Goal: Communication & Community: Answer question/provide support

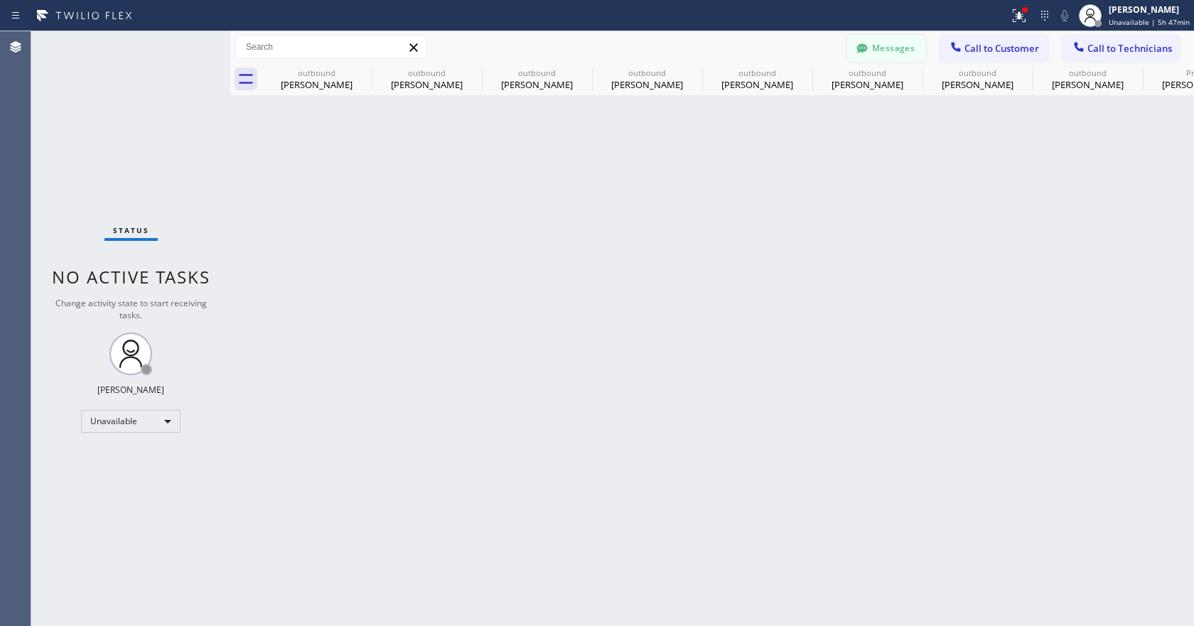
click at [905, 55] on button "Messages" at bounding box center [886, 48] width 78 height 27
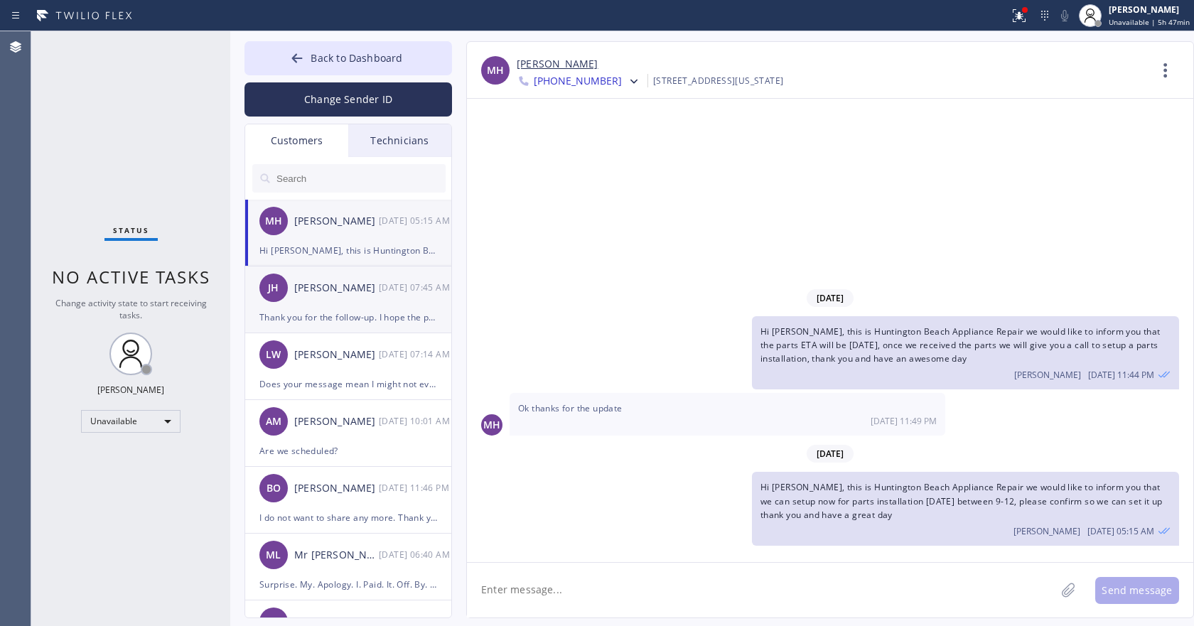
click at [373, 306] on div "[PERSON_NAME] [PERSON_NAME] [DATE] 07:45 AM" at bounding box center [348, 287] width 207 height 43
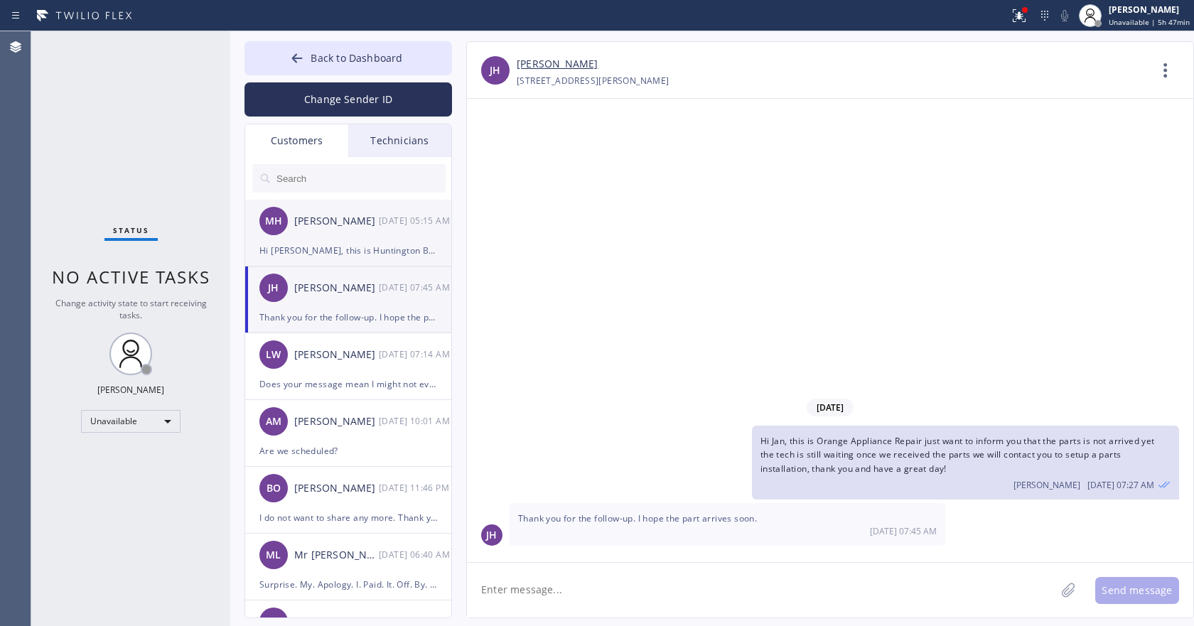
click at [355, 227] on div "[PERSON_NAME]" at bounding box center [336, 221] width 85 height 16
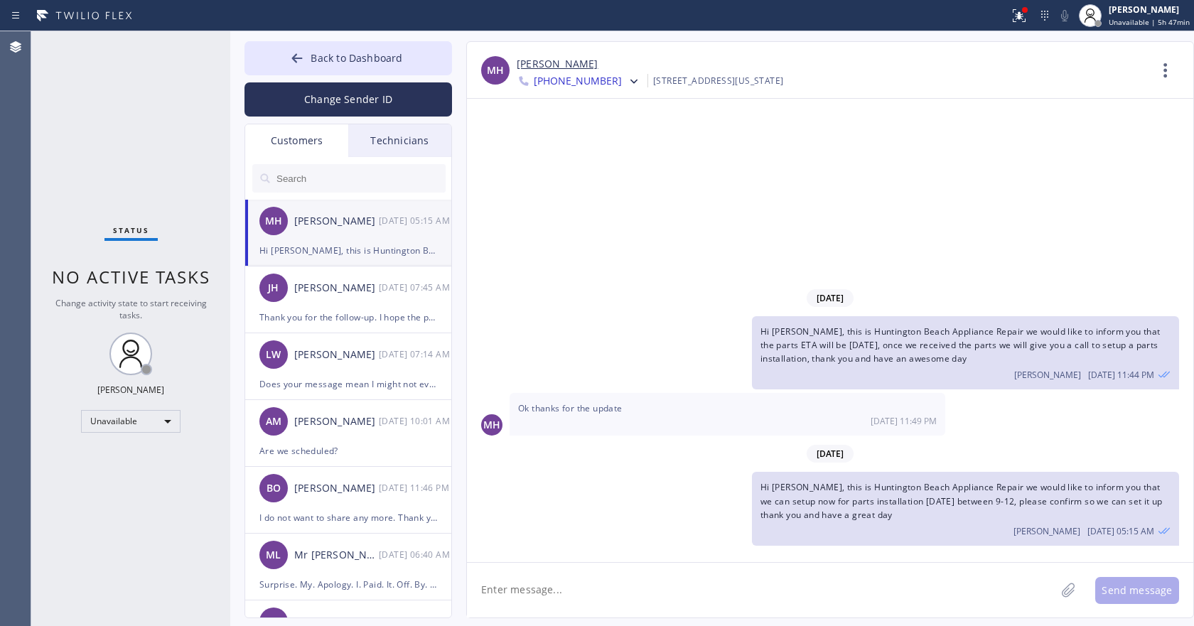
click at [580, 82] on span "[PHONE_NUMBER]" at bounding box center [578, 82] width 88 height 17
click at [735, 156] on div "[DATE] Hi [PERSON_NAME], this is Huntington Beach Appliance Repair we would lik…" at bounding box center [830, 330] width 726 height 463
click at [542, 62] on link "[PERSON_NAME]" at bounding box center [557, 64] width 81 height 16
click at [522, 288] on div "[DATE]" at bounding box center [830, 298] width 726 height 29
click at [561, 144] on div "[PHONE_NUMBER]" at bounding box center [598, 146] width 163 height 33
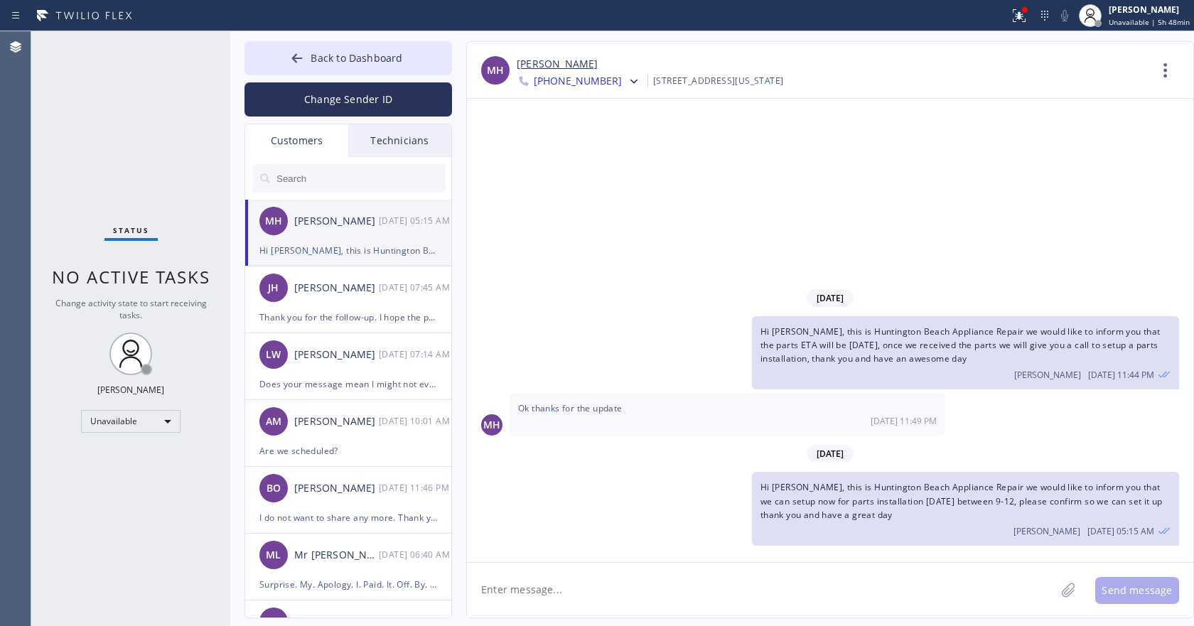
click at [522, 77] on icon at bounding box center [523, 80] width 9 height 9
click at [907, 140] on div "[DATE] Hi [PERSON_NAME], this is Huntington Beach Appliance Repair we would lik…" at bounding box center [830, 330] width 726 height 463
click at [1158, 74] on icon at bounding box center [1165, 70] width 34 height 34
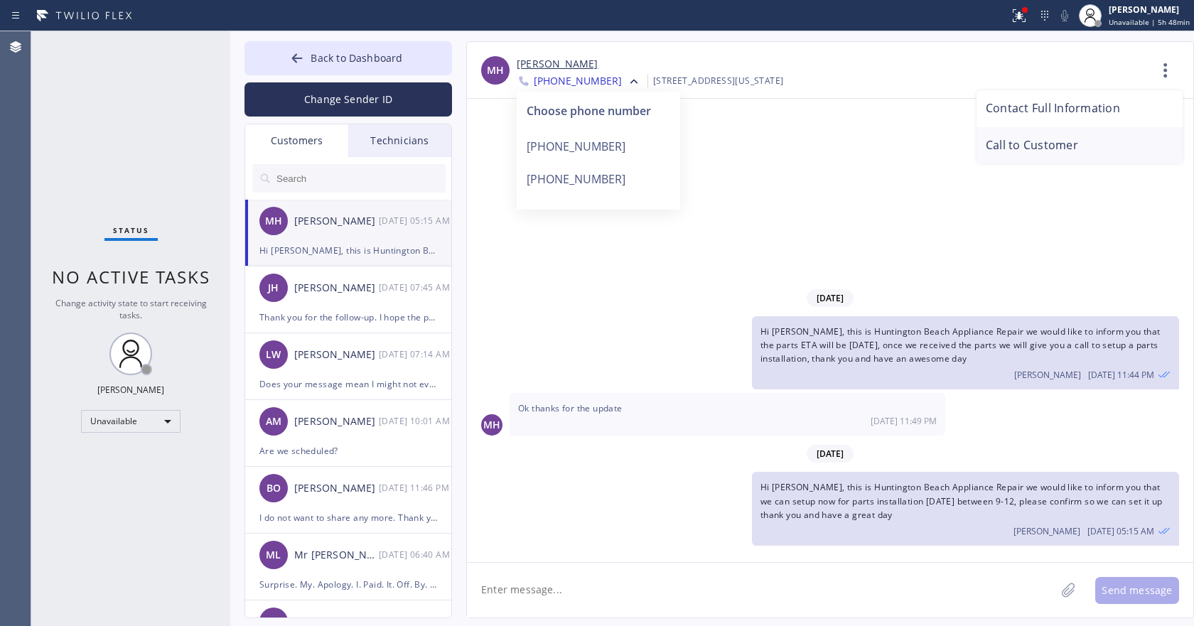
click at [1069, 146] on li "Call to Customer" at bounding box center [1079, 145] width 206 height 37
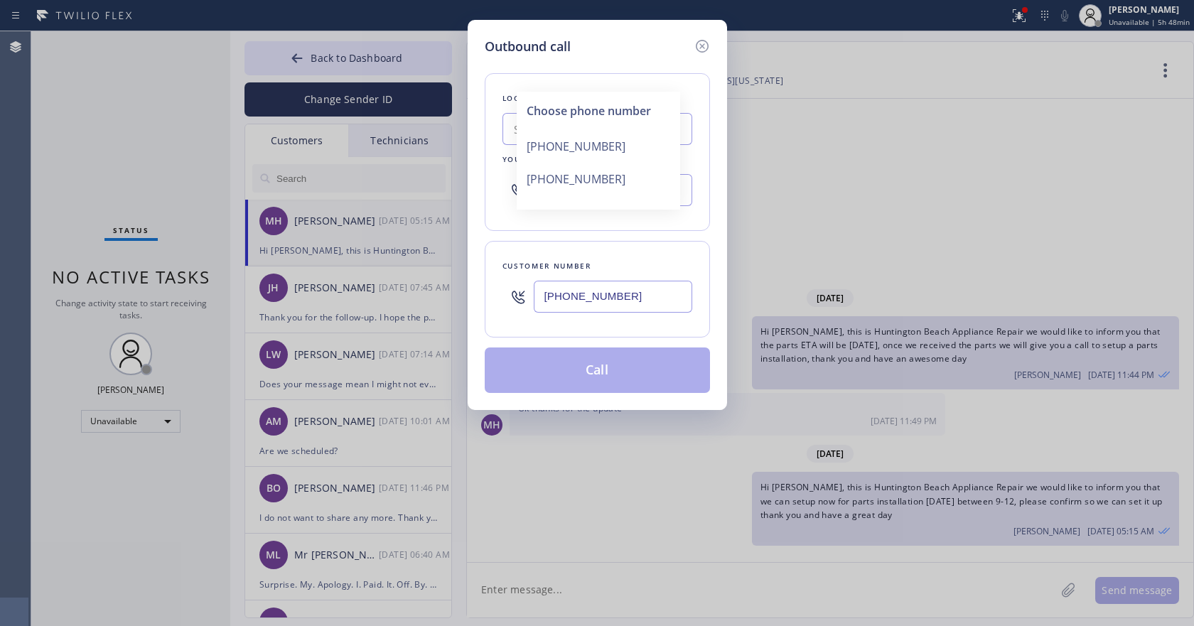
click at [698, 244] on div "Customer number [PHONE_NUMBER]" at bounding box center [597, 289] width 225 height 97
click at [571, 141] on div "[PHONE_NUMBER]" at bounding box center [598, 146] width 163 height 33
type input "(___) ___-____"
click at [643, 187] on input "(___) ___-____" at bounding box center [613, 190] width 158 height 32
paste input "949) 899-6496"
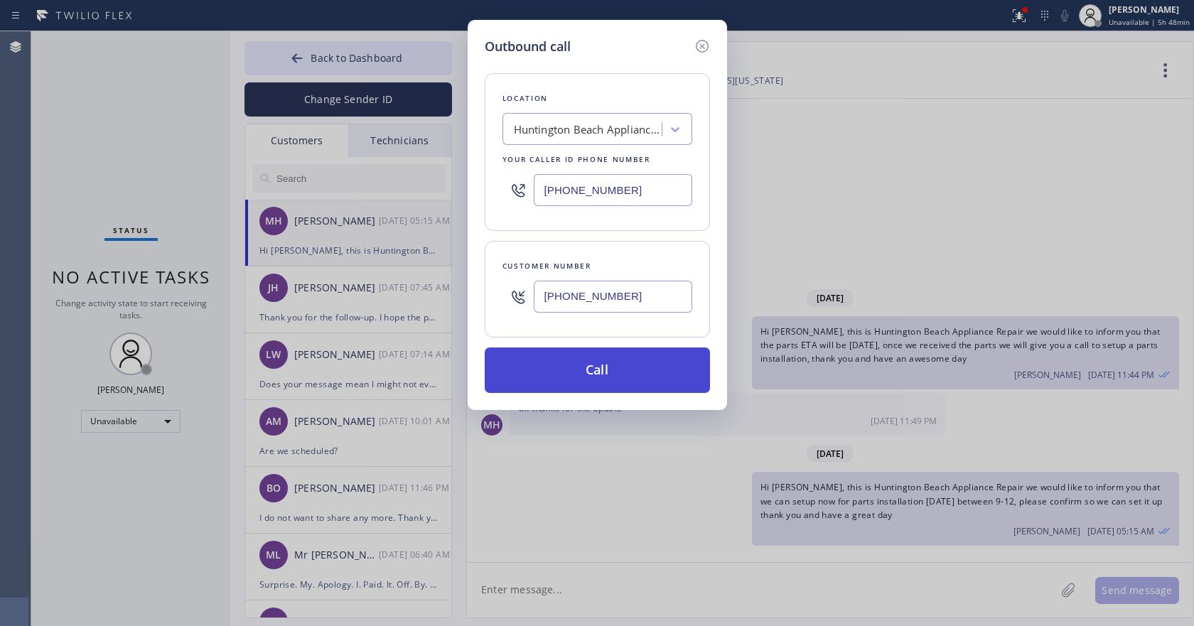
type input "[PHONE_NUMBER]"
click at [586, 374] on button "Call" at bounding box center [597, 369] width 225 height 45
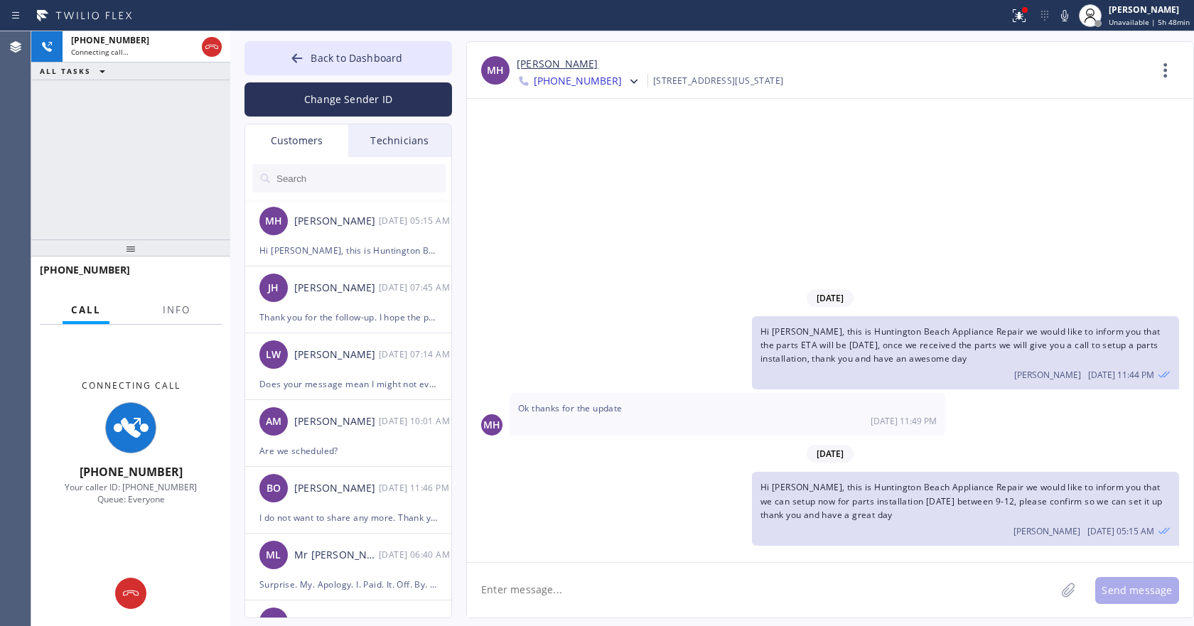
type input "[PHONE_NUMBER]"
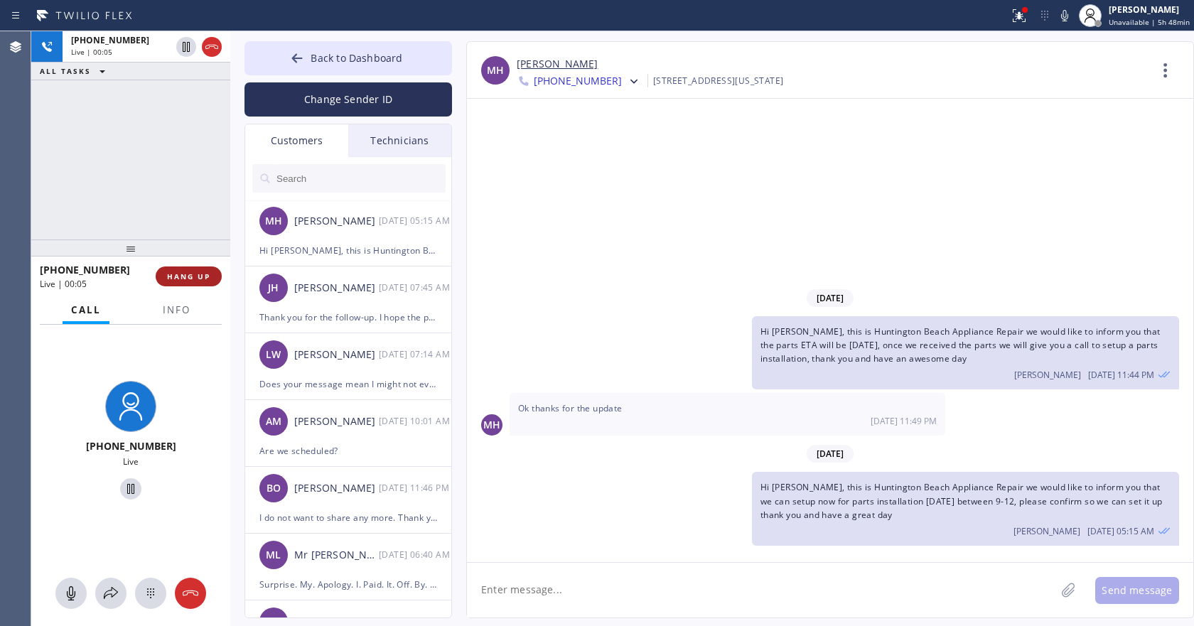
click at [194, 276] on span "HANG UP" at bounding box center [188, 276] width 43 height 10
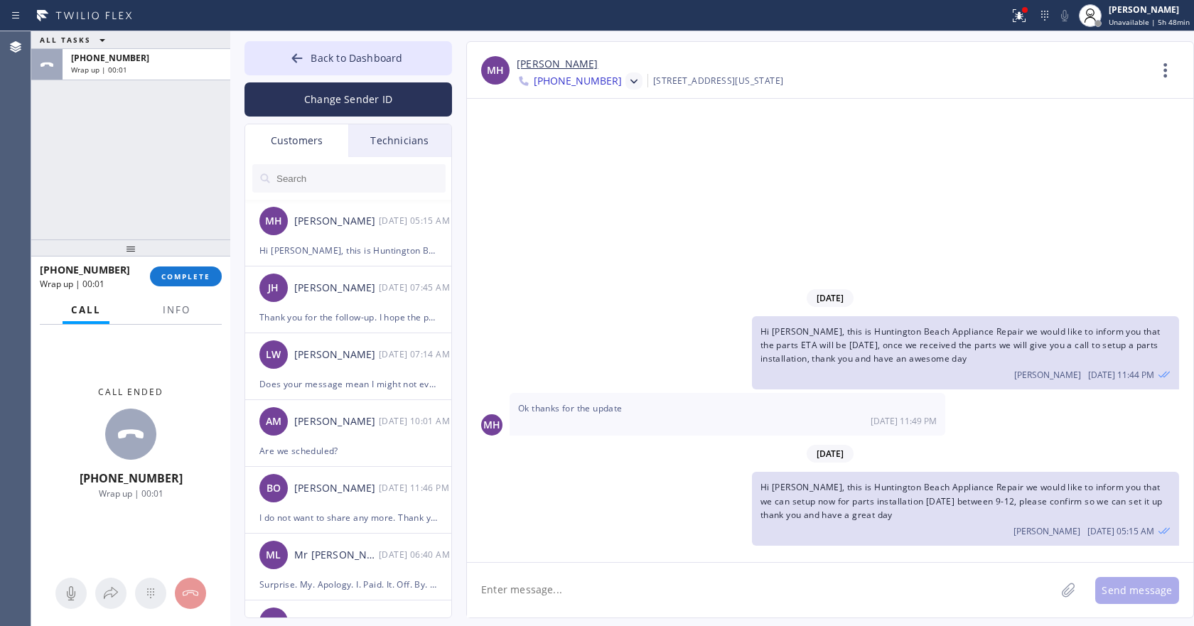
click at [627, 82] on icon at bounding box center [634, 82] width 14 height 14
click at [590, 188] on div "[PHONE_NUMBER]" at bounding box center [598, 179] width 163 height 33
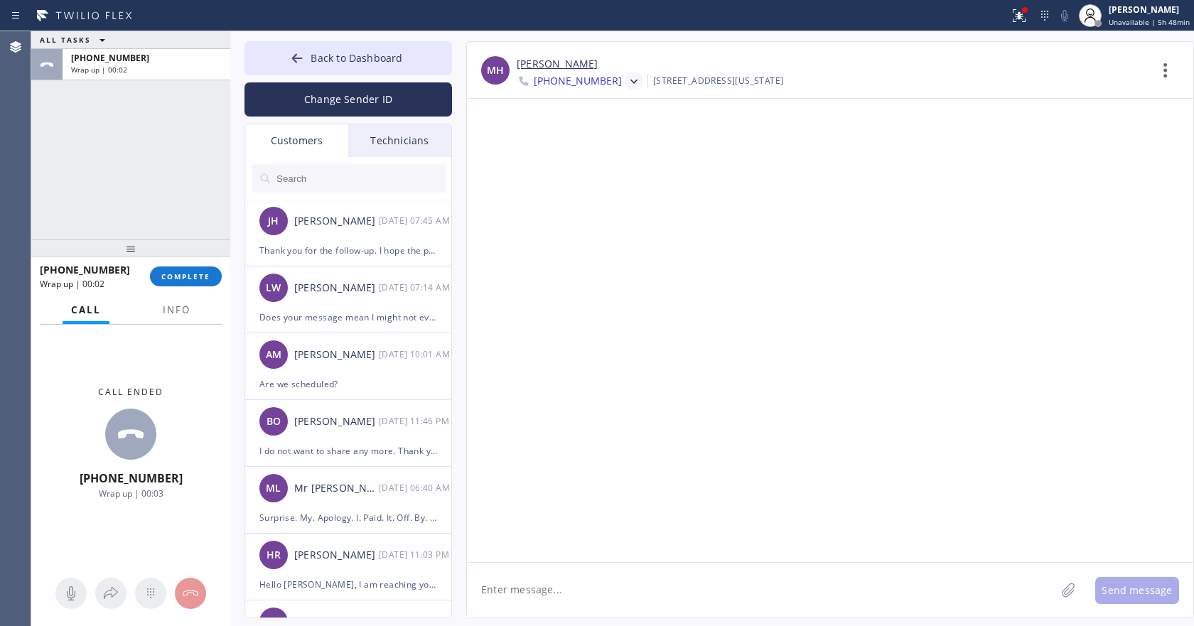
click at [568, 82] on span "[PHONE_NUMBER]" at bounding box center [578, 82] width 88 height 17
click at [581, 180] on div "[PHONE_NUMBER]" at bounding box center [598, 179] width 163 height 33
click at [1162, 72] on icon at bounding box center [1165, 70] width 34 height 34
click at [1077, 145] on li "Call to Customer" at bounding box center [1079, 145] width 206 height 37
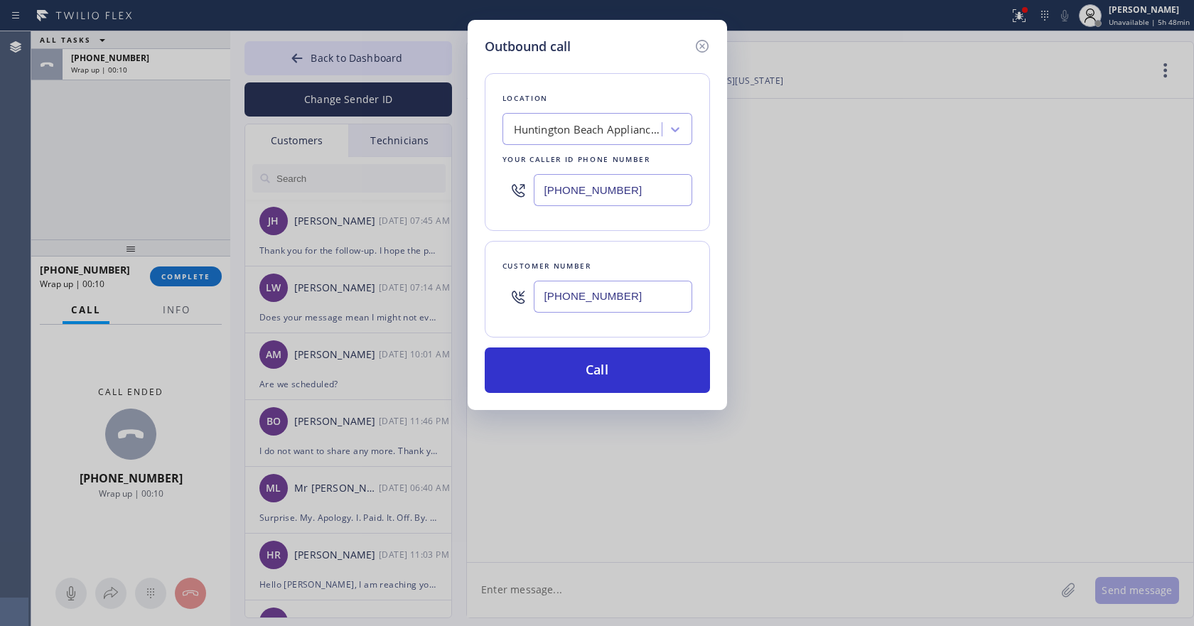
click at [185, 282] on div "Outbound call Location [GEOGRAPHIC_DATA] Appliance Repair Your caller id phone …" at bounding box center [597, 313] width 1194 height 626
click at [703, 45] on icon at bounding box center [702, 46] width 17 height 17
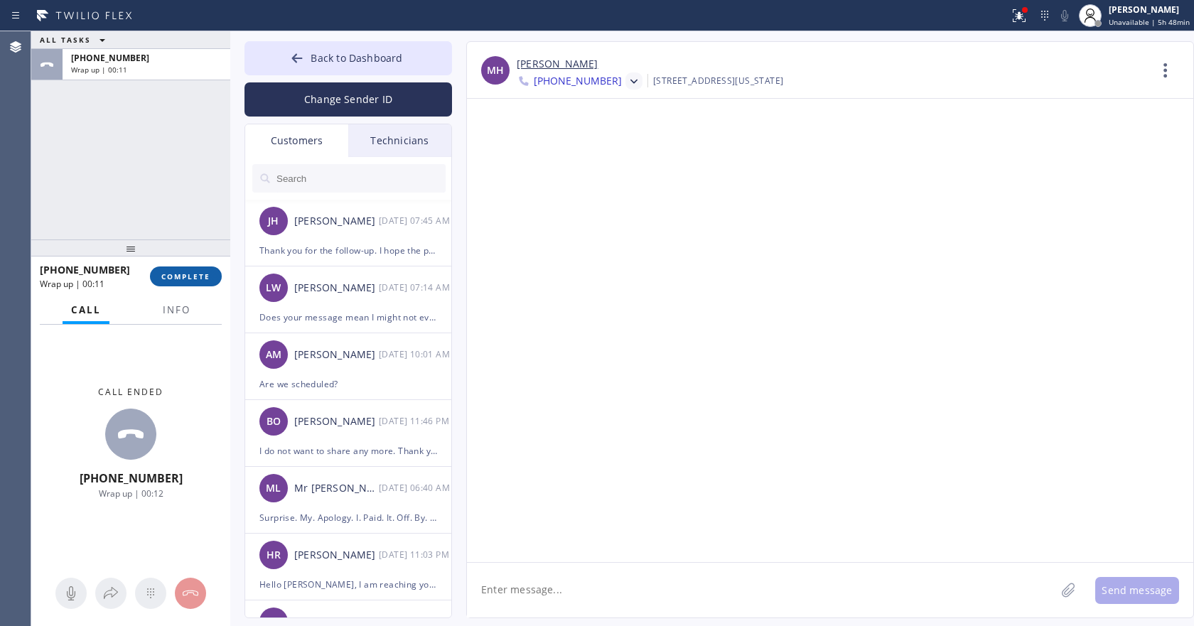
click at [188, 276] on span "COMPLETE" at bounding box center [185, 276] width 49 height 10
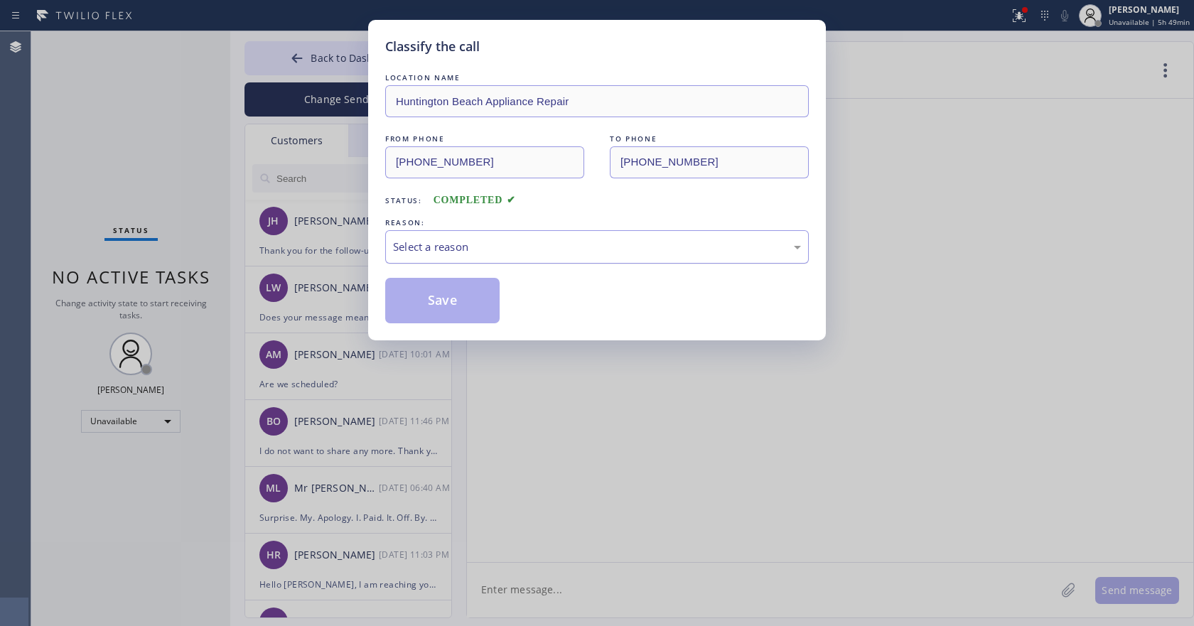
click at [442, 240] on div "Select a reason" at bounding box center [597, 247] width 408 height 16
click at [423, 308] on button "Save" at bounding box center [442, 300] width 114 height 45
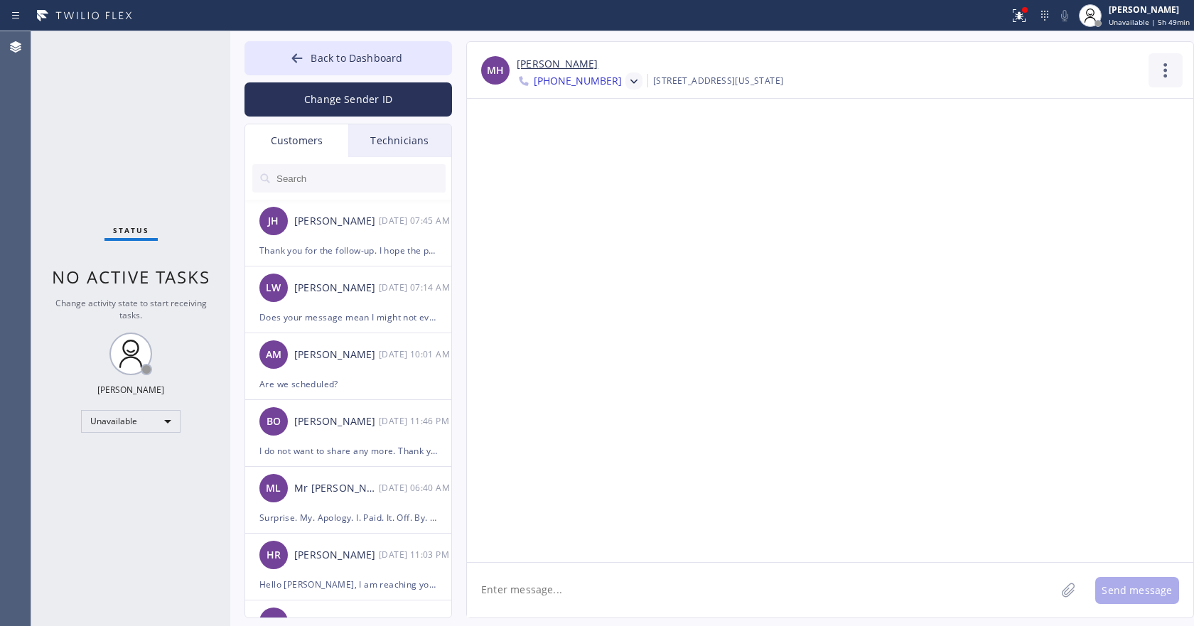
click at [1163, 65] on icon at bounding box center [1165, 70] width 34 height 34
click at [1061, 141] on li "Call to Customer" at bounding box center [1079, 145] width 206 height 37
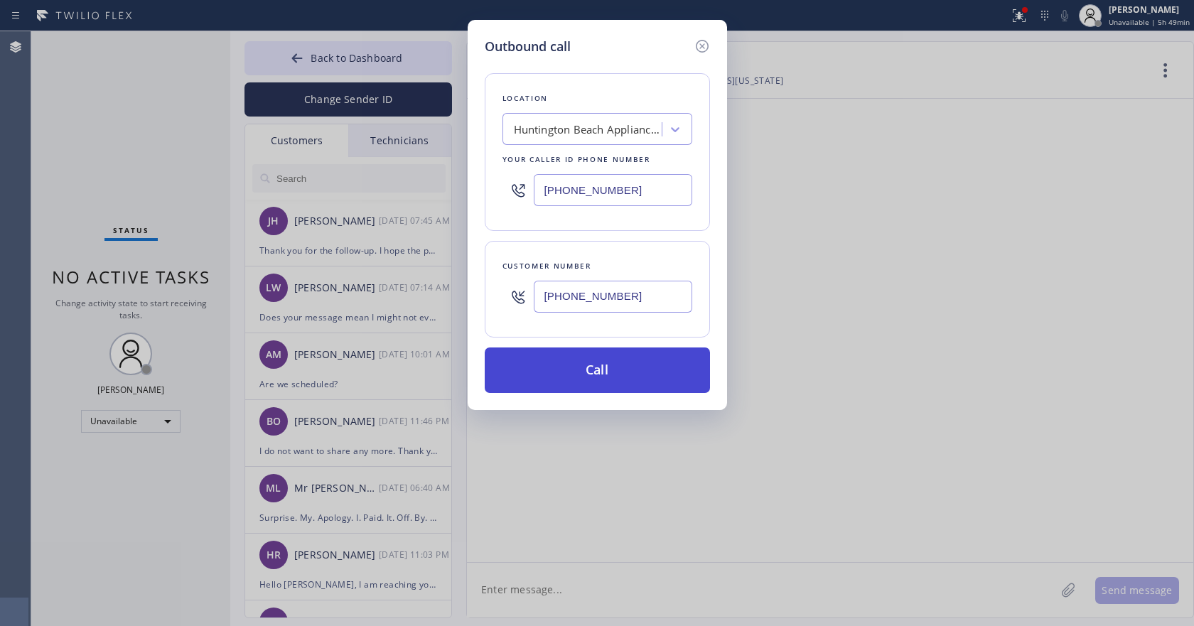
click at [574, 386] on button "Call" at bounding box center [597, 369] width 225 height 45
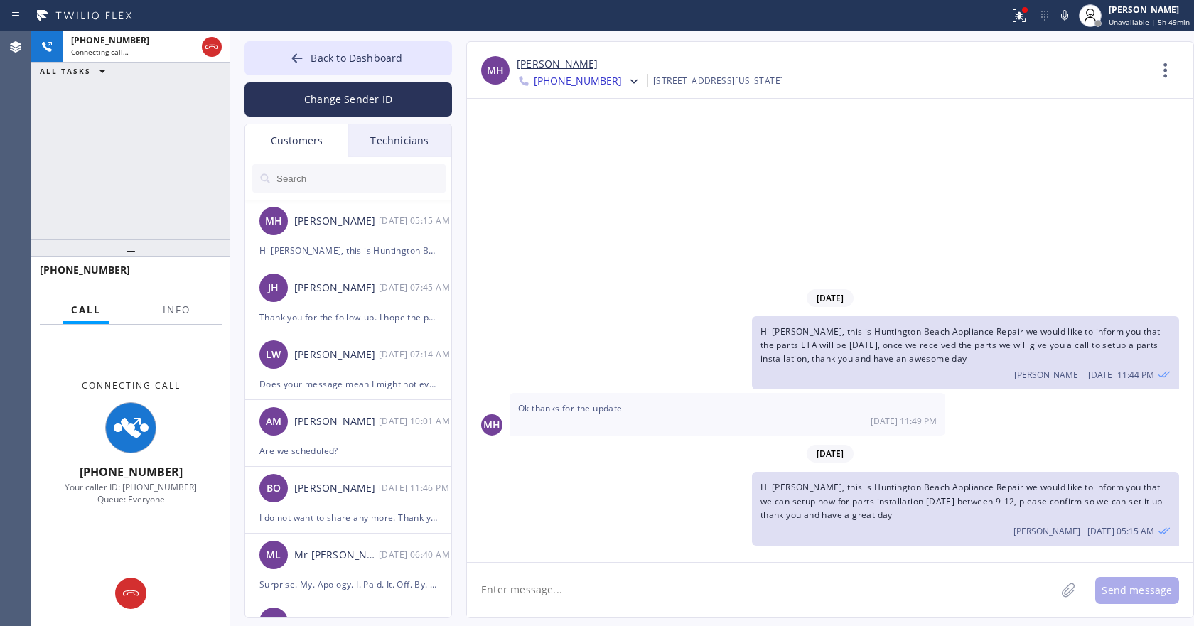
type input "[PHONE_NUMBER]"
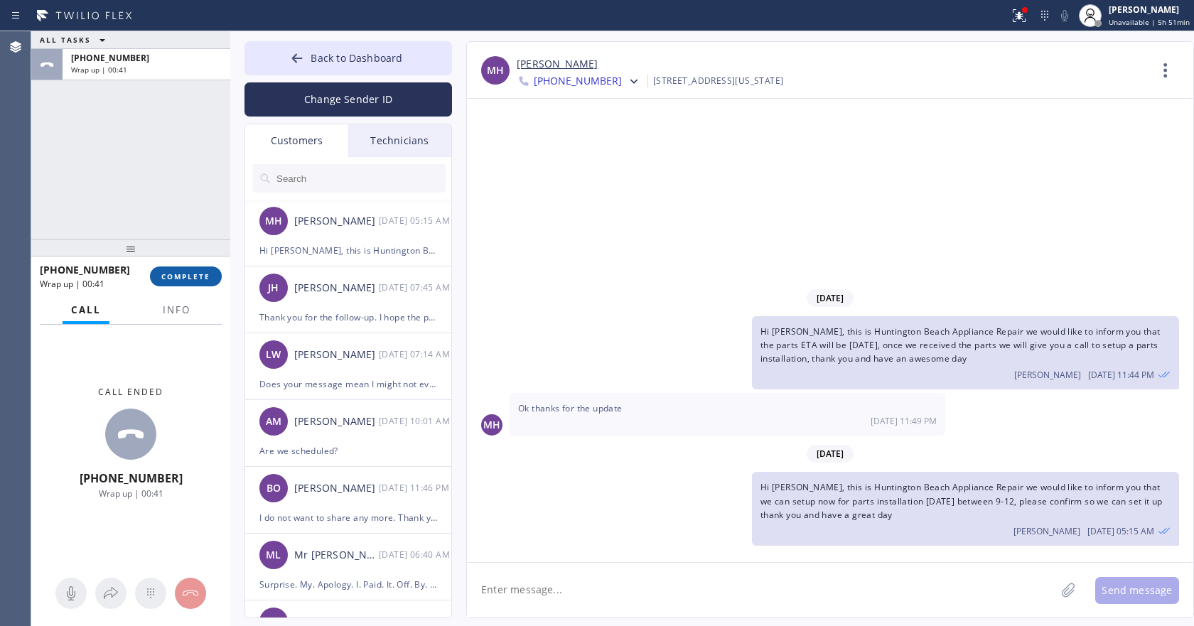
click at [203, 282] on button "COMPLETE" at bounding box center [186, 276] width 72 height 20
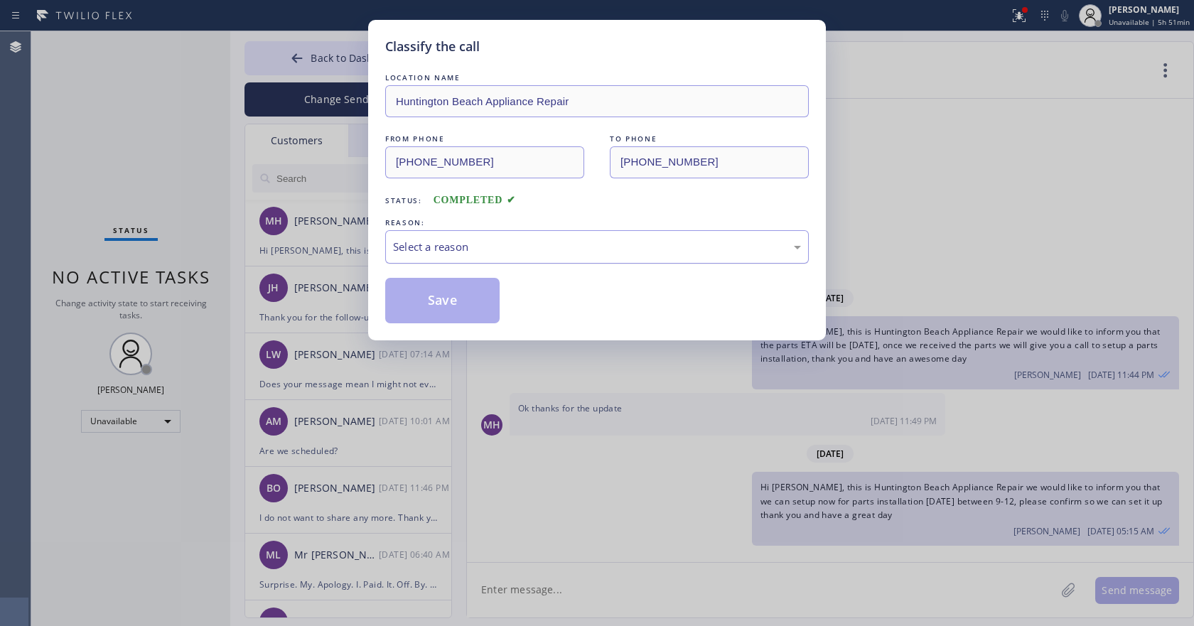
click at [673, 244] on div "Select a reason" at bounding box center [597, 247] width 408 height 16
click at [468, 298] on button "Save" at bounding box center [442, 300] width 114 height 45
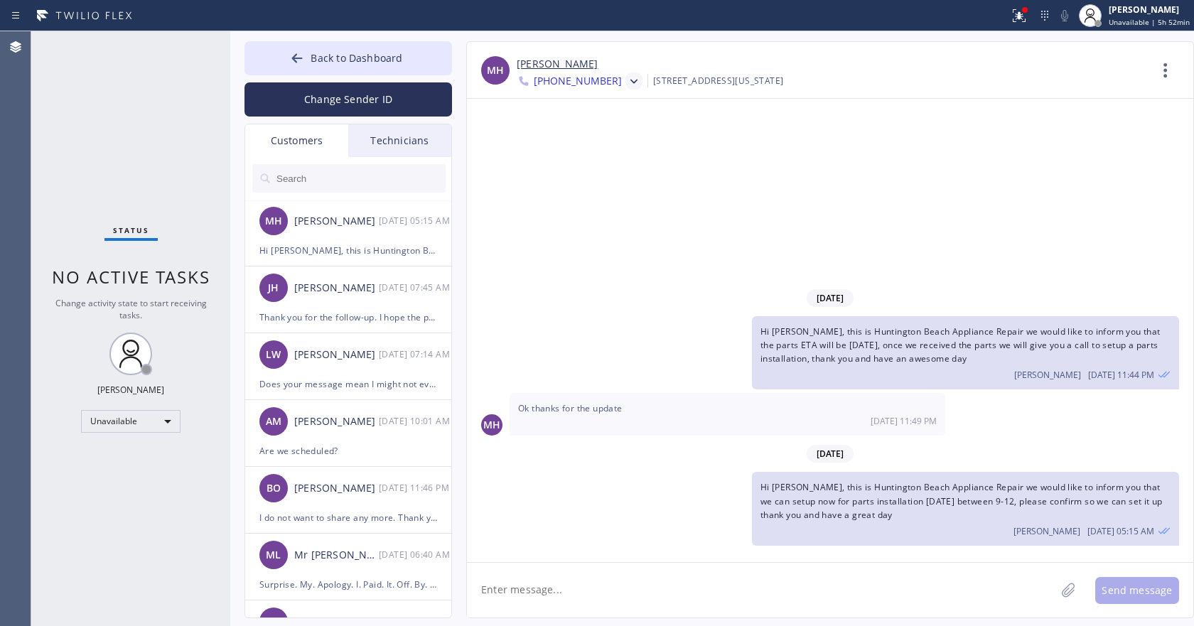
click at [625, 82] on div at bounding box center [633, 80] width 17 height 17
click at [602, 178] on div "[PHONE_NUMBER]" at bounding box center [598, 179] width 163 height 33
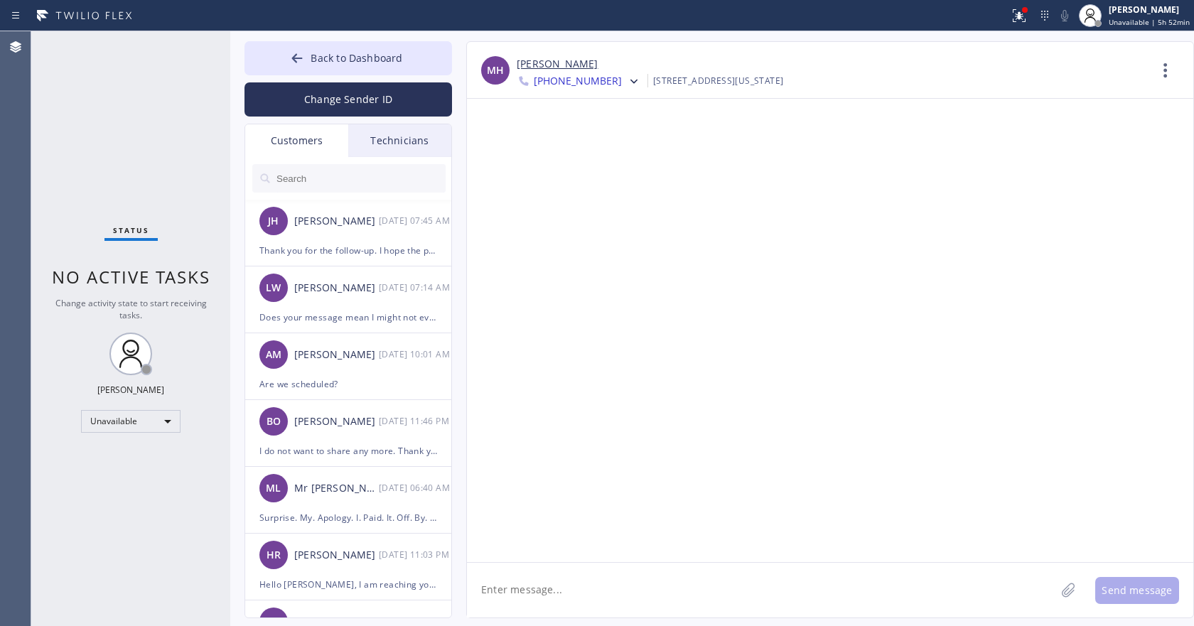
click at [568, 583] on textarea at bounding box center [761, 590] width 588 height 55
click at [659, 595] on textarea "Hi [PERSON_NAME], this is aldrin for [DATE]" at bounding box center [774, 590] width 614 height 55
click at [696, 588] on textarea "Hi [PERSON_NAME], this is aldrin for [DATE]" at bounding box center [774, 590] width 614 height 55
type textarea "Hi [PERSON_NAME], this is aldrin the technician confirm it that we can move it …"
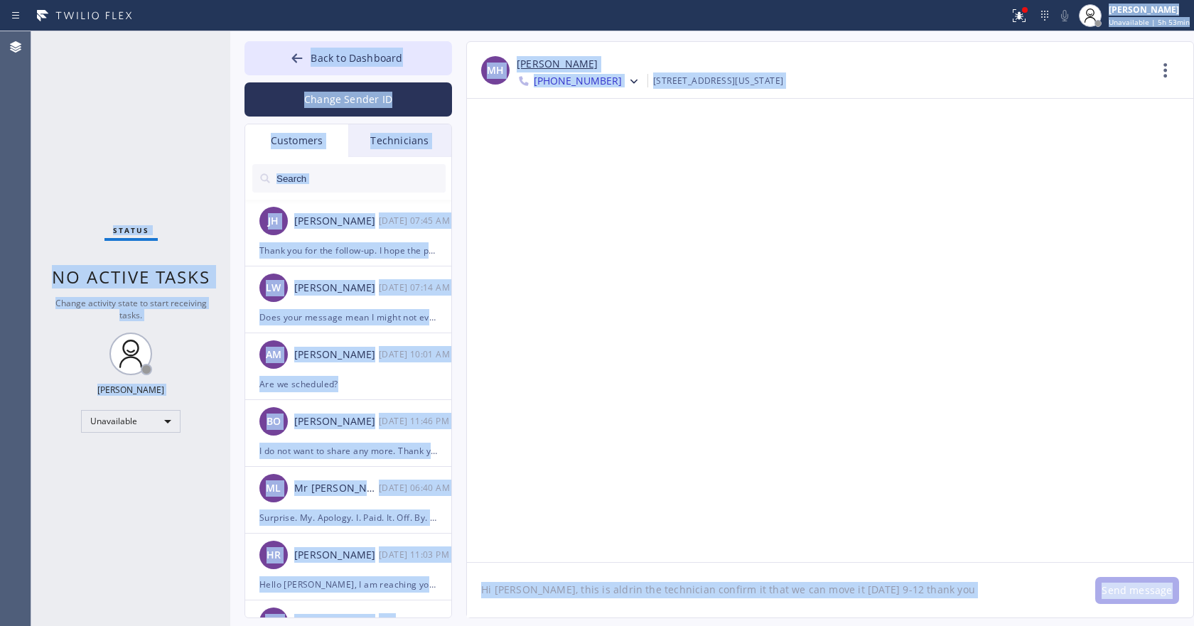
click at [983, 580] on textarea "Hi [PERSON_NAME], this is aldrin the technician confirm it that we can move it …" at bounding box center [774, 590] width 614 height 55
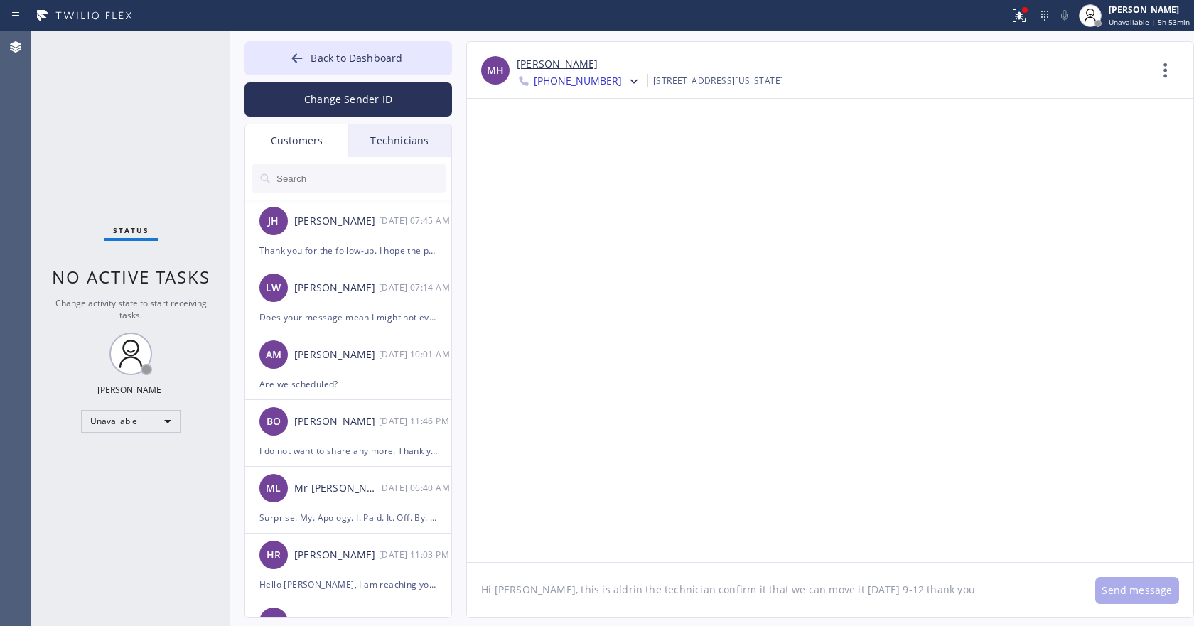
click at [920, 590] on textarea "Hi [PERSON_NAME], this is aldrin the technician confirm it that we can move it …" at bounding box center [774, 590] width 614 height 55
drag, startPoint x: 596, startPoint y: 206, endPoint x: 588, endPoint y: 204, distance: 8.8
click at [596, 206] on div at bounding box center [830, 330] width 726 height 463
click at [563, 80] on span "[PHONE_NUMBER]" at bounding box center [578, 82] width 88 height 17
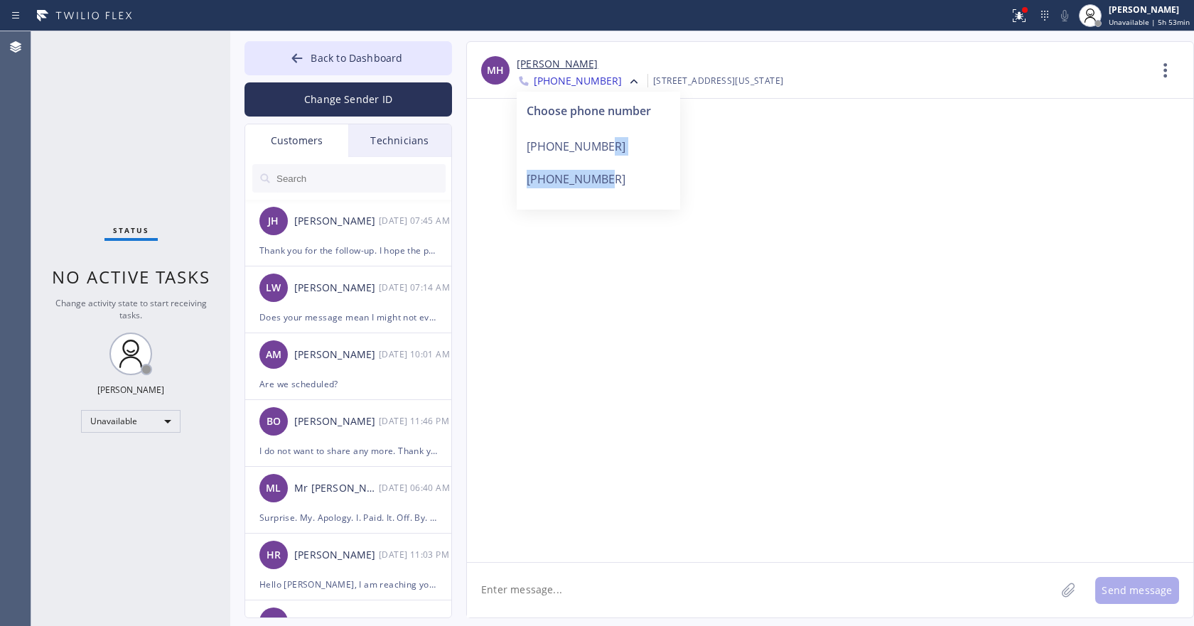
drag, startPoint x: 614, startPoint y: 179, endPoint x: 610, endPoint y: 151, distance: 28.0
click at [610, 151] on div "Choose phone number [PHONE_NUMBER] [PHONE_NUMBER]" at bounding box center [598, 151] width 163 height 118
click at [599, 85] on span "[PHONE_NUMBER]" at bounding box center [578, 82] width 88 height 17
click at [590, 147] on div "[PHONE_NUMBER]" at bounding box center [598, 146] width 163 height 33
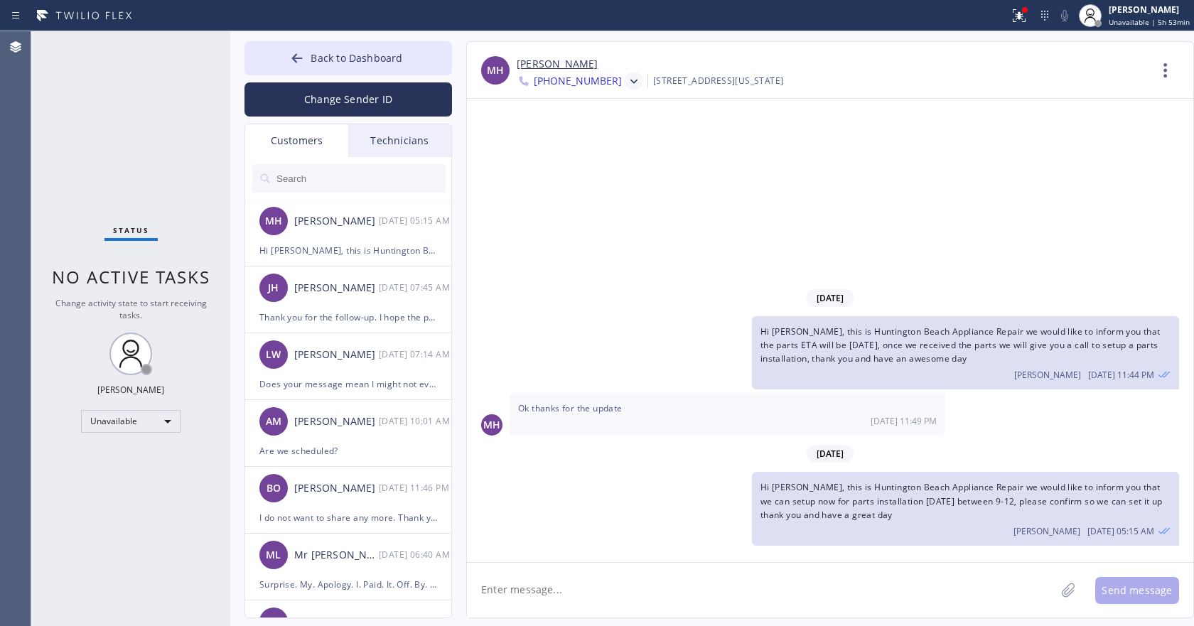
click at [627, 82] on icon at bounding box center [634, 82] width 14 height 14
click at [595, 178] on div "[PHONE_NUMBER]" at bounding box center [598, 179] width 163 height 33
click at [365, 178] on input "text" at bounding box center [360, 178] width 171 height 28
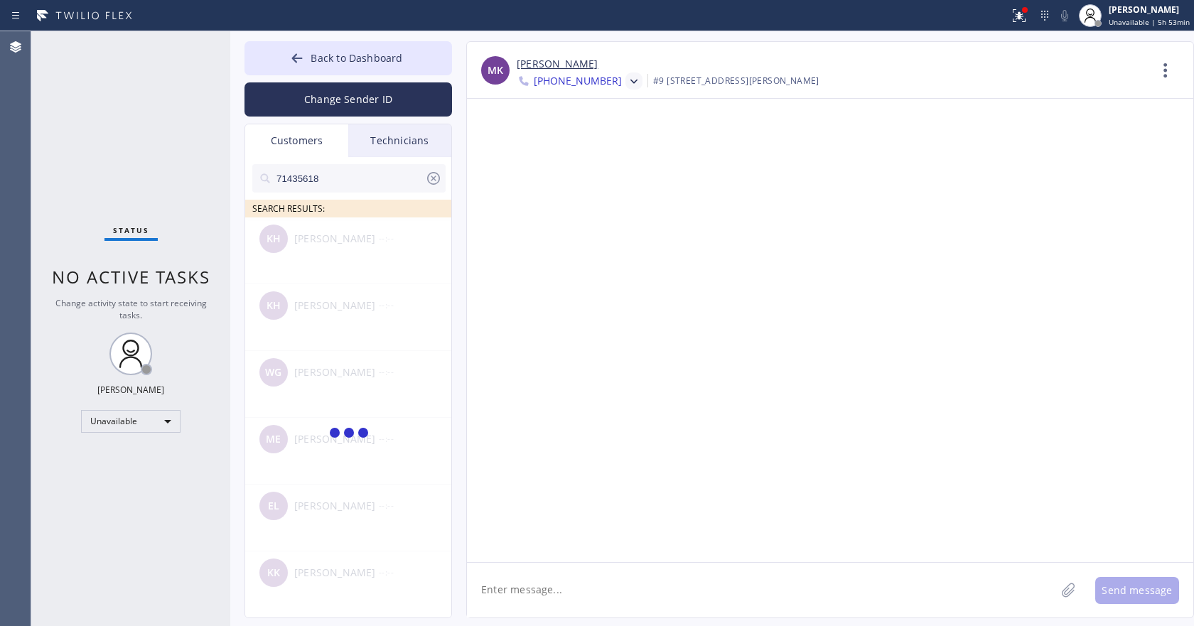
type input "714356183"
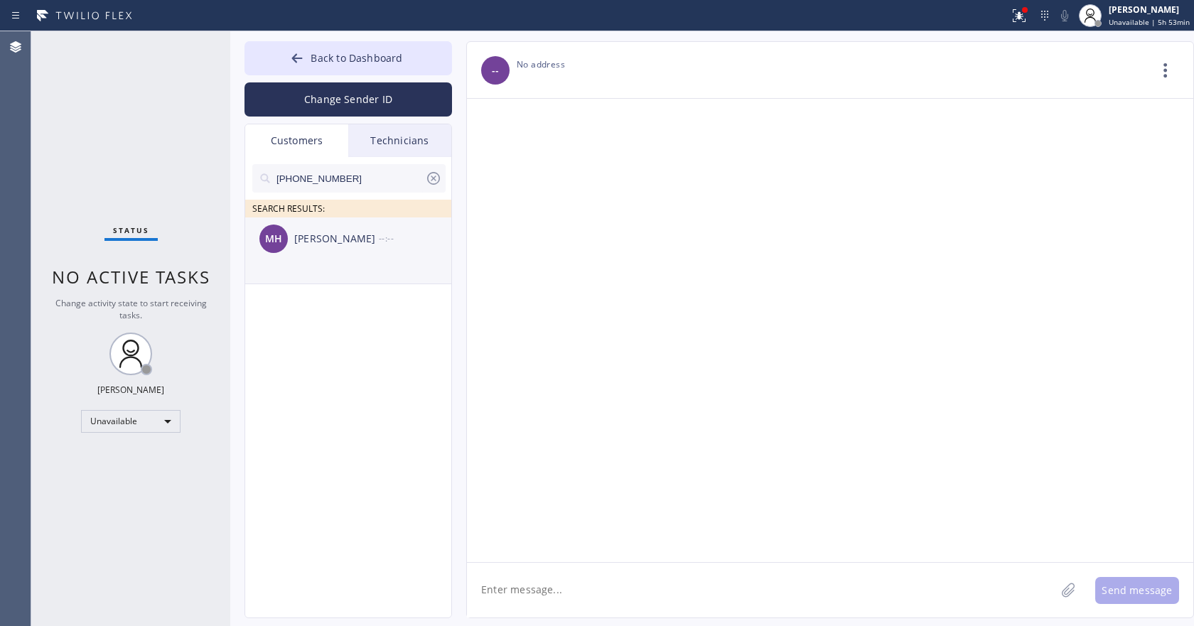
click at [359, 271] on li "MH [PERSON_NAME] --:--" at bounding box center [348, 250] width 207 height 67
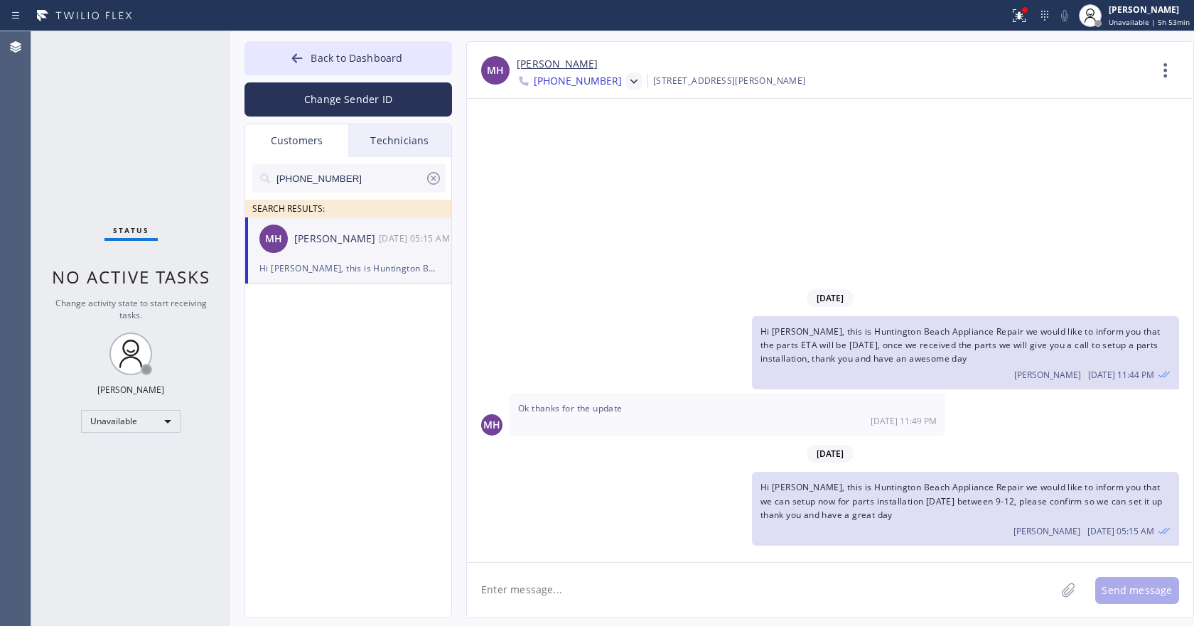
click at [576, 584] on textarea at bounding box center [761, 590] width 588 height 55
click at [598, 78] on span "[PHONE_NUMBER]" at bounding box center [578, 82] width 88 height 17
click at [593, 185] on div "[PHONE_NUMBER]" at bounding box center [598, 179] width 163 height 33
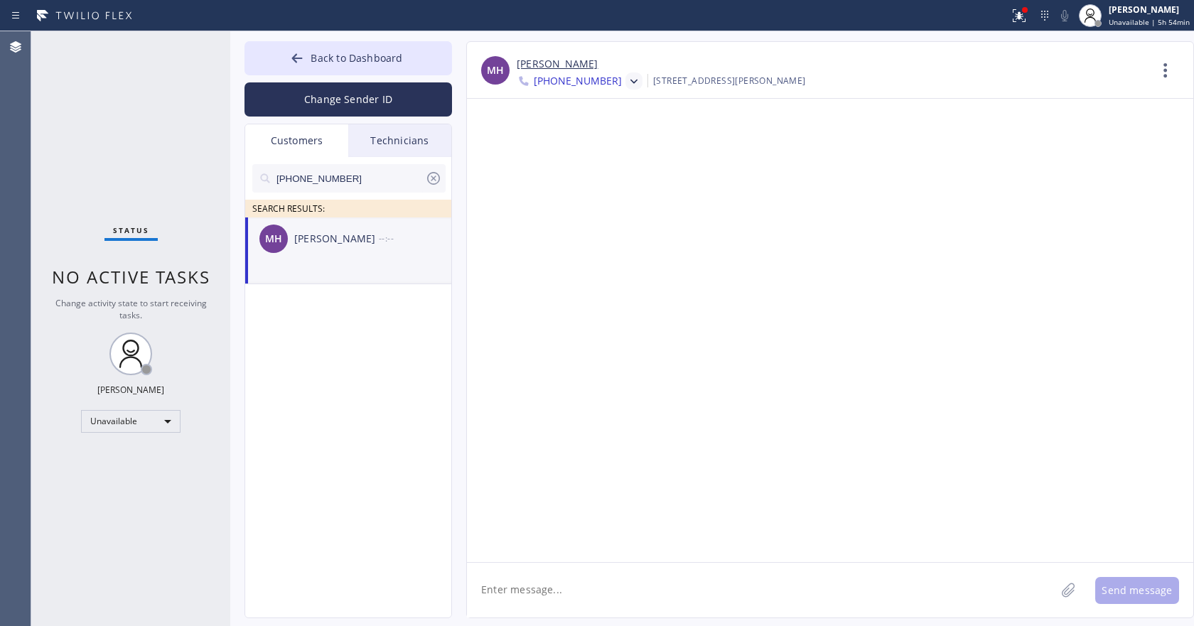
click at [544, 588] on textarea at bounding box center [761, 590] width 588 height 55
paste textarea "Hi [PERSON_NAME], this is aldrin the technician confirm it that we can move it …"
drag, startPoint x: 1018, startPoint y: 591, endPoint x: 914, endPoint y: 593, distance: 103.0
click at [914, 593] on textarea "Hi [PERSON_NAME], this is aldrin the technician confirm it that we can move it …" at bounding box center [774, 590] width 614 height 55
click at [957, 592] on textarea "Hi [PERSON_NAME], this is aldrin the technician confirm it that we can move it …" at bounding box center [774, 590] width 614 height 55
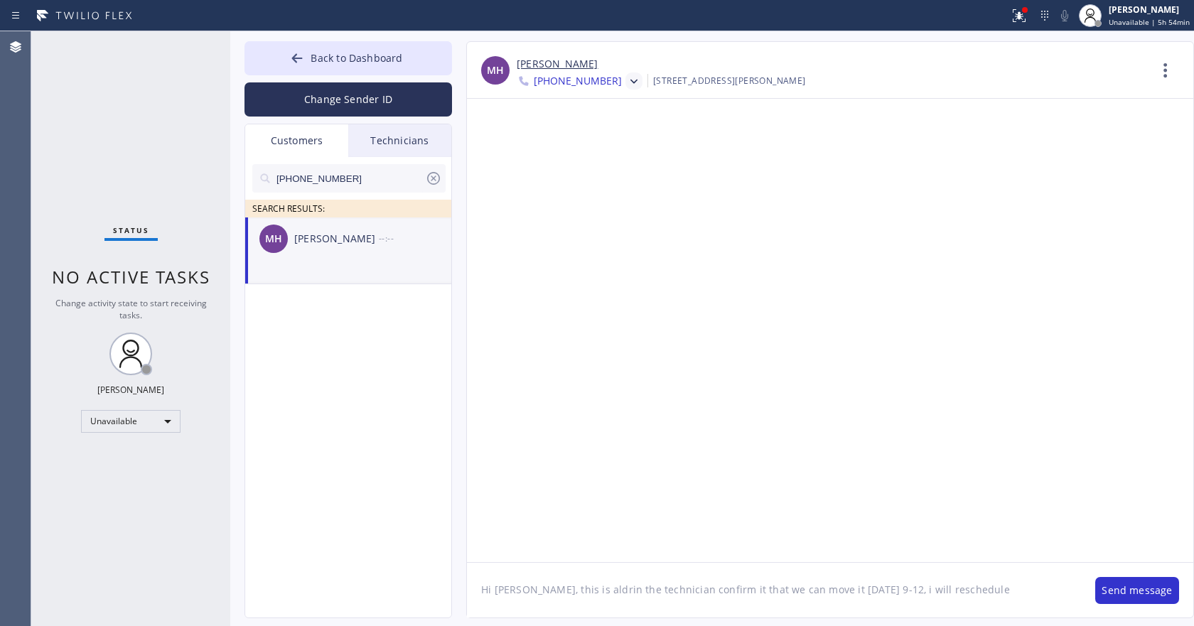
click at [994, 594] on textarea "Hi [PERSON_NAME], this is aldrin the technician confirm it that we can move it …" at bounding box center [774, 590] width 614 height 55
click at [594, 591] on textarea "Hi [PERSON_NAME], this is aldrin the technician confirm it that we can move it …" at bounding box center [774, 590] width 614 height 55
click at [595, 83] on span "[PHONE_NUMBER]" at bounding box center [578, 82] width 88 height 17
click at [578, 153] on div "[PHONE_NUMBER]" at bounding box center [598, 146] width 163 height 33
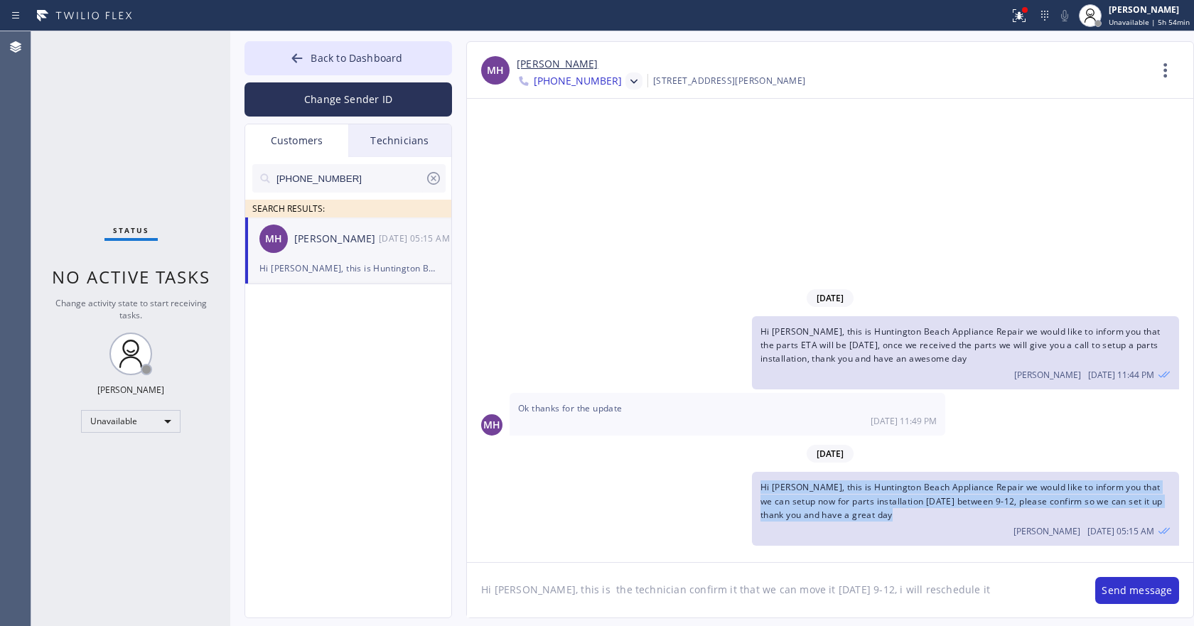
drag, startPoint x: 945, startPoint y: 522, endPoint x: 755, endPoint y: 488, distance: 192.6
click at [755, 488] on div "Hi [PERSON_NAME], this is Huntington Beach Appliance Repair we would like to in…" at bounding box center [965, 509] width 427 height 74
copy span "Hi [PERSON_NAME], this is Huntington Beach Appliance Repair we would like to in…"
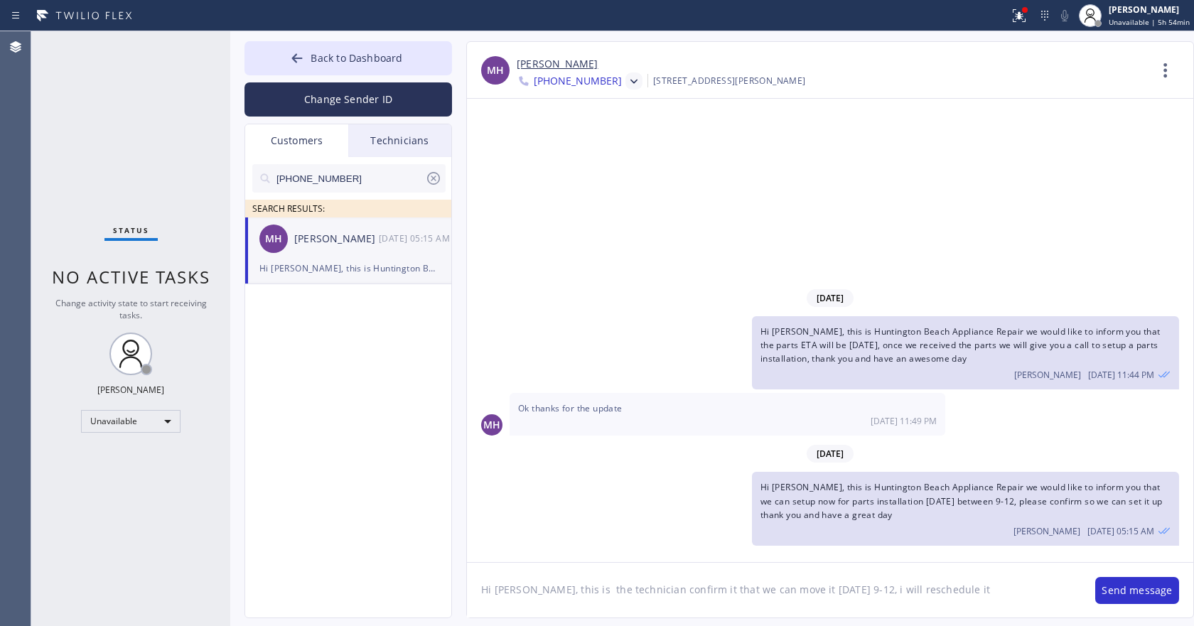
click at [635, 590] on textarea "Hi [PERSON_NAME], this is the technician confirm it that we can move it [DATE] …" at bounding box center [774, 590] width 614 height 55
paste textarea "Huntington Beach Appliance Repair we would like to inform you that we can setup…"
drag, startPoint x: 1040, startPoint y: 605, endPoint x: 852, endPoint y: 586, distance: 188.6
click at [852, 586] on textarea "Hi [PERSON_NAME], this is Huntington Beach Appliance Repair we would like to in…" at bounding box center [774, 590] width 614 height 55
click at [924, 595] on textarea "Hi [PERSON_NAME], this is Huntington Beach Appliance Repair we would like to in…" at bounding box center [774, 590] width 614 height 55
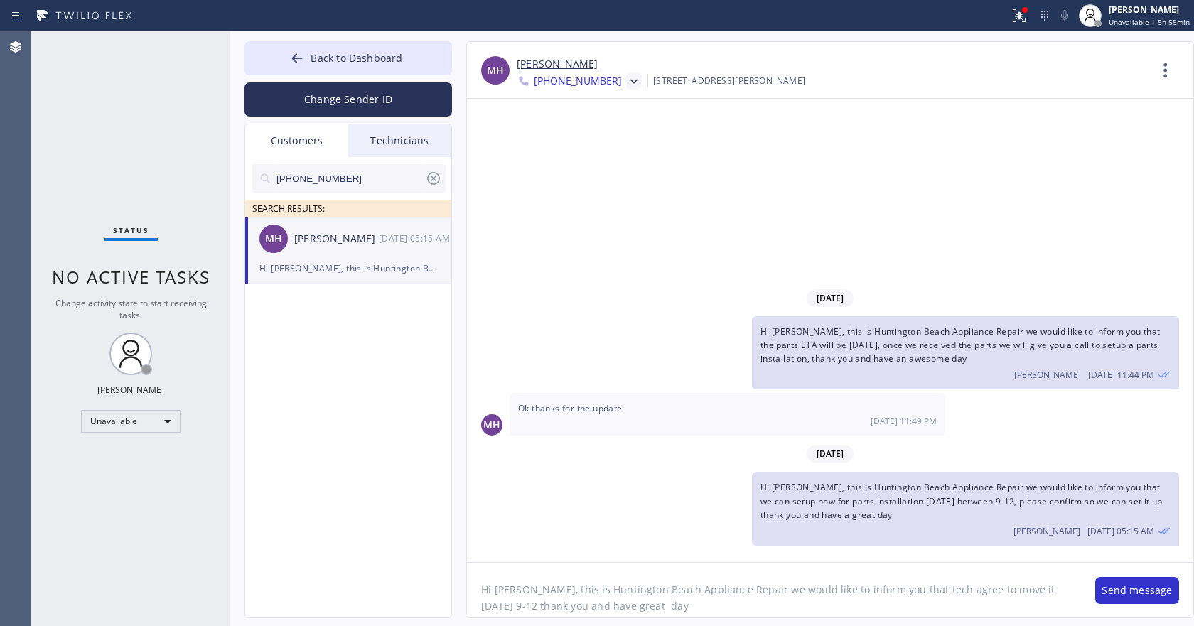
click at [947, 591] on textarea "Hi [PERSON_NAME], this is Huntington Beach Appliance Repair we would like to in…" at bounding box center [774, 590] width 614 height 55
click at [899, 610] on textarea "Hi [PERSON_NAME], this is Huntington Beach Appliance Repair we would like to in…" at bounding box center [774, 590] width 614 height 55
click at [898, 609] on textarea "Hi [PERSON_NAME], this is Huntington Beach Appliance Repair we would like to in…" at bounding box center [774, 590] width 614 height 55
drag, startPoint x: 898, startPoint y: 586, endPoint x: 830, endPoint y: 611, distance: 72.6
click at [830, 611] on textarea "Hi [PERSON_NAME], this is Huntington Beach Appliance Repair we would like to in…" at bounding box center [774, 590] width 614 height 55
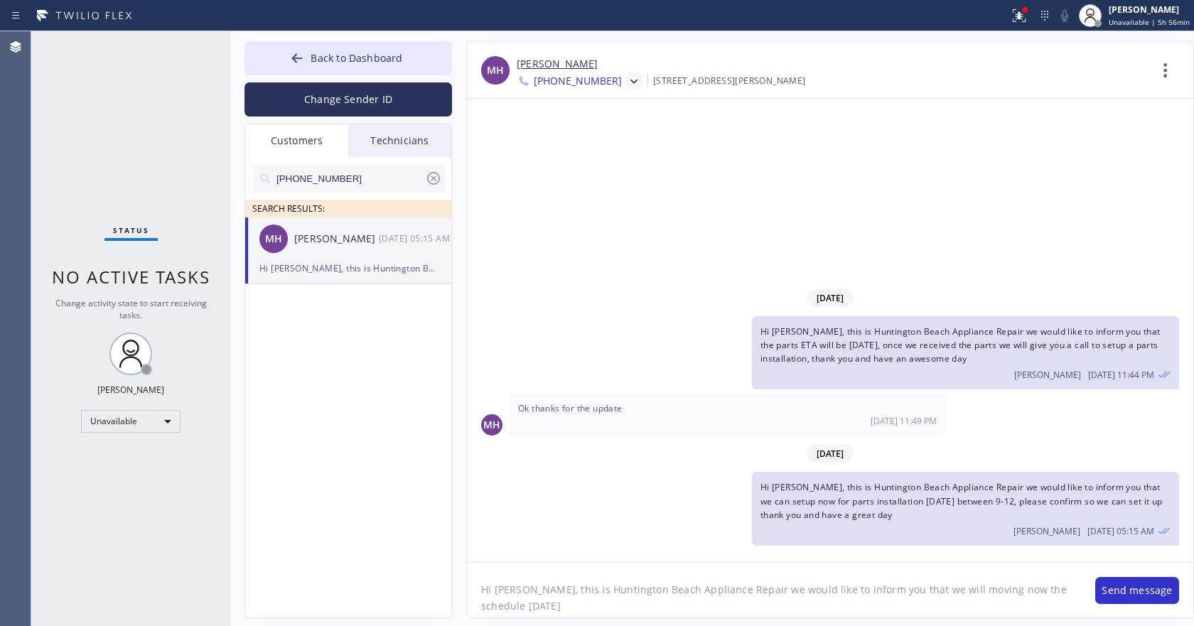
click at [524, 602] on textarea "Hi [PERSON_NAME], this is Huntington Beach Appliance Repair we would like to in…" at bounding box center [774, 590] width 614 height 55
click at [696, 606] on textarea "Hi [PERSON_NAME], this is Huntington Beach Appliance Repair we would like to in…" at bounding box center [774, 590] width 614 height 55
type textarea "Hi [PERSON_NAME], this is Huntington Beach Appliance Repair we would like to in…"
click at [1122, 591] on button "Send message" at bounding box center [1137, 590] width 84 height 27
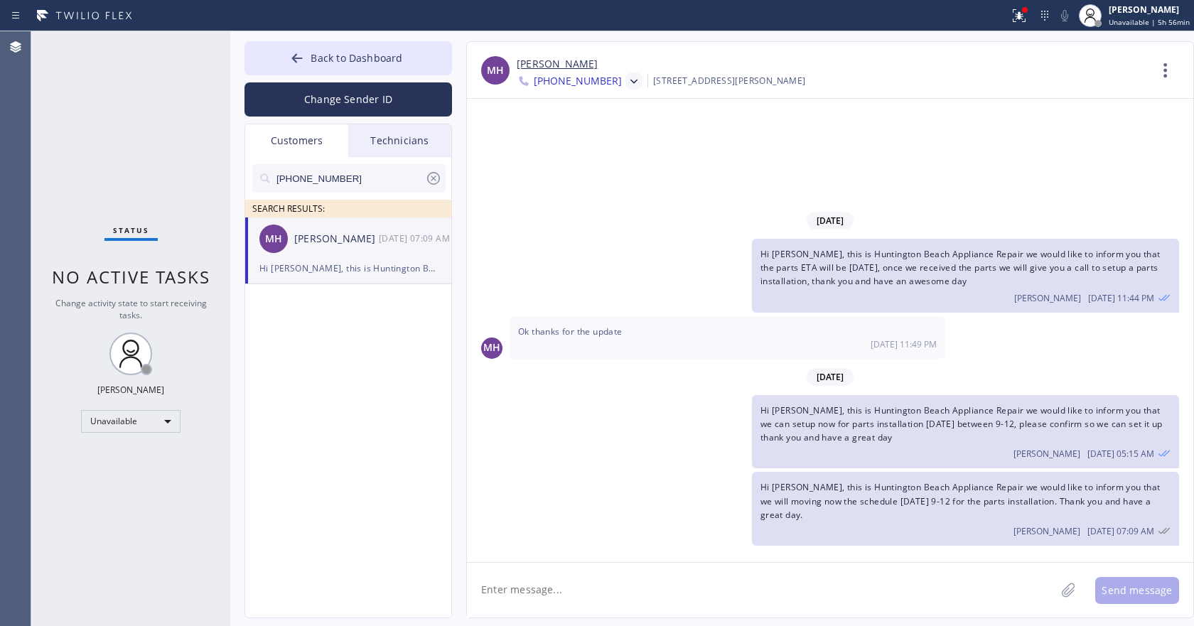
click at [598, 85] on span "[PHONE_NUMBER]" at bounding box center [578, 82] width 88 height 17
click at [580, 173] on div "[PHONE_NUMBER]" at bounding box center [598, 179] width 163 height 33
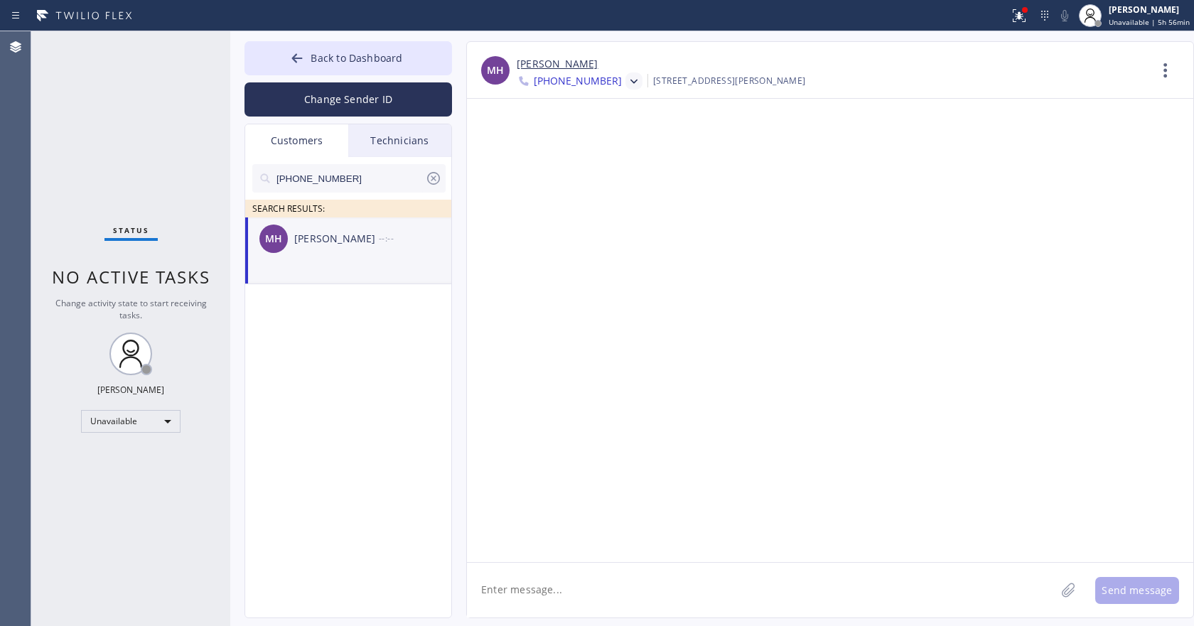
click at [575, 587] on textarea at bounding box center [761, 590] width 588 height 55
paste textarea "Hi [PERSON_NAME], this is Huntington Beach Appliance Repair we would like to in…"
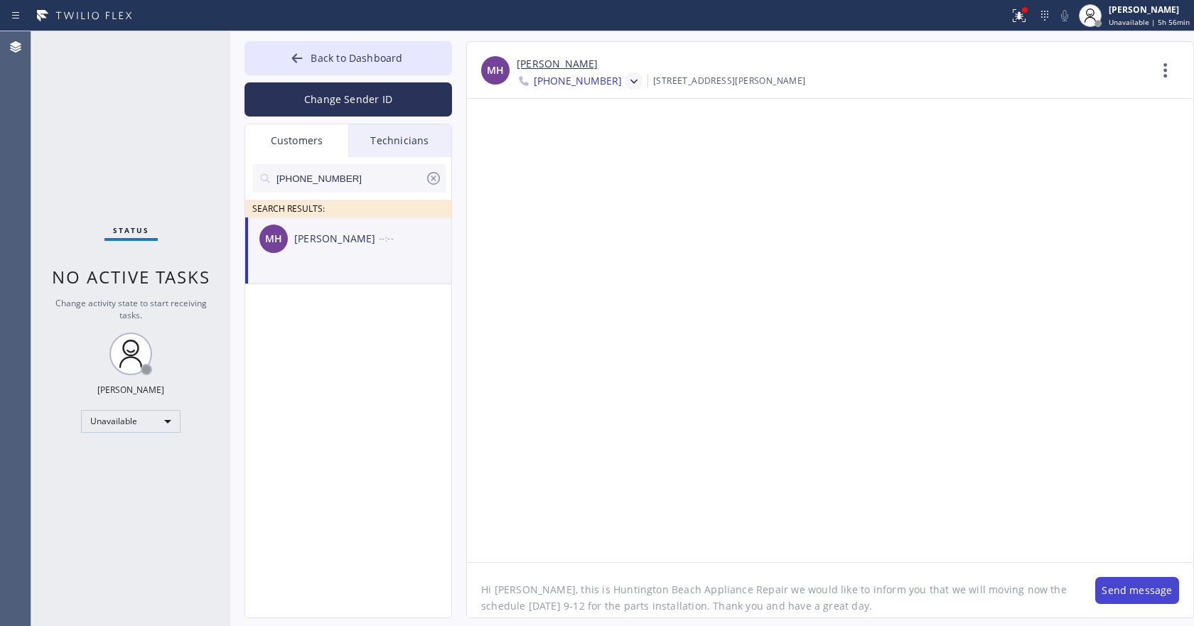
type textarea "Hi [PERSON_NAME], this is Huntington Beach Appliance Repair we would like to in…"
click at [1138, 598] on button "Send message" at bounding box center [1137, 590] width 84 height 27
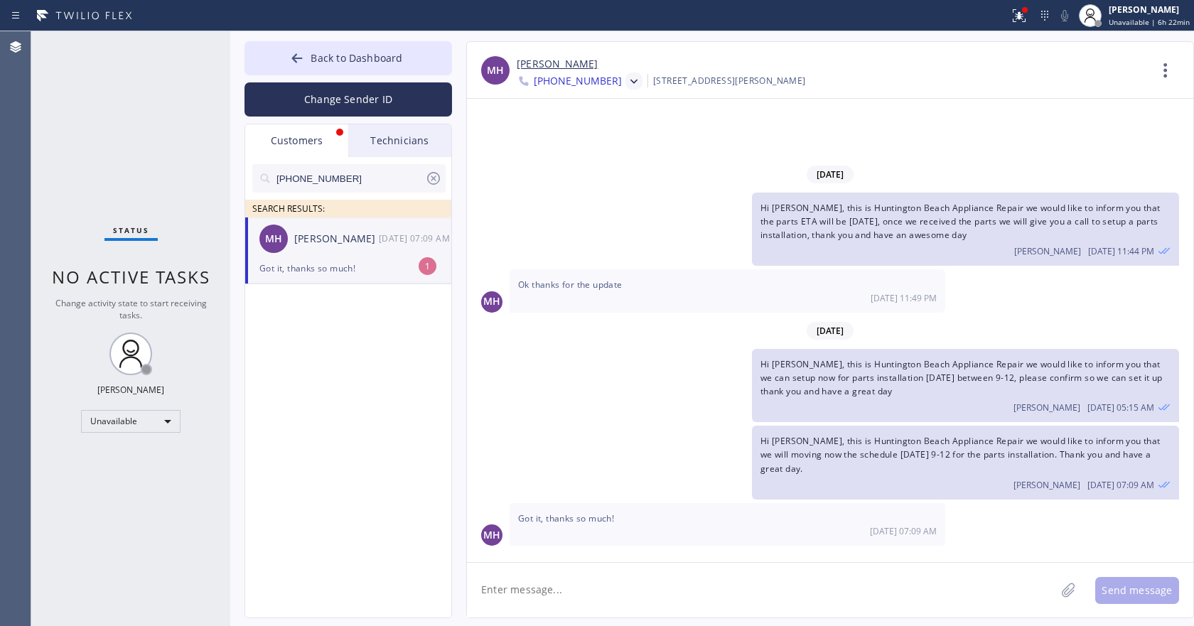
click at [607, 604] on textarea at bounding box center [761, 590] width 588 height 55
click at [362, 261] on div "Got it, thanks so much!" at bounding box center [348, 268] width 178 height 16
click at [433, 176] on icon at bounding box center [433, 178] width 17 height 17
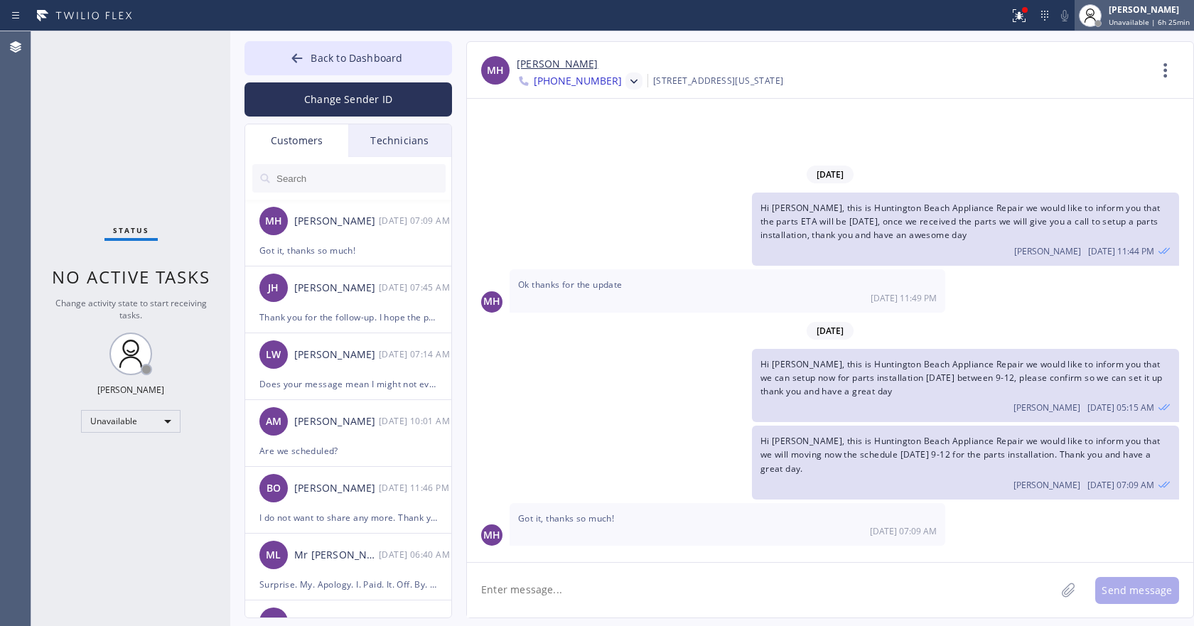
click at [1143, 14] on div "[PERSON_NAME]" at bounding box center [1148, 10] width 81 height 12
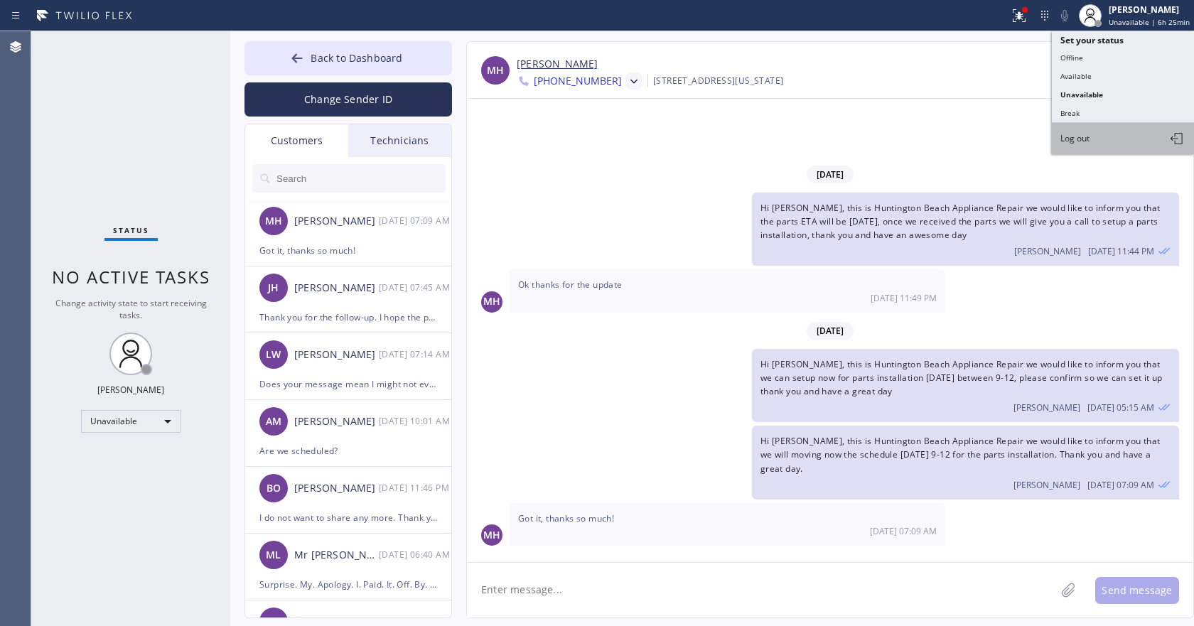
click at [1094, 146] on button "Log out" at bounding box center [1123, 138] width 142 height 31
